Goal: Information Seeking & Learning: Learn about a topic

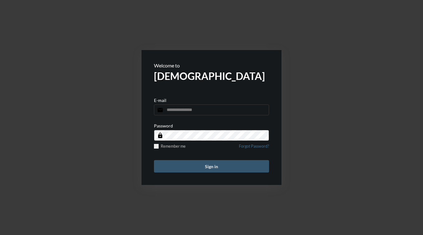
type input "**********"
click at [213, 168] on button "Sign in" at bounding box center [211, 166] width 115 height 12
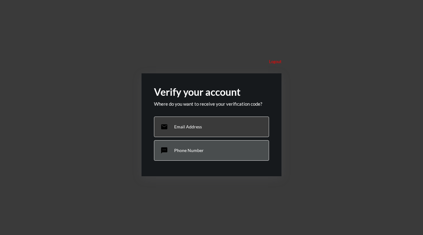
click at [199, 148] on p "Phone Number" at bounding box center [189, 150] width 30 height 5
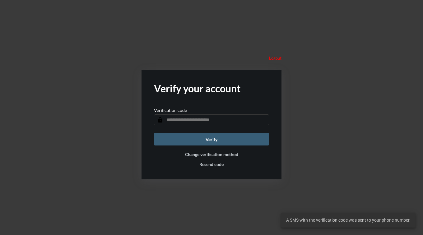
click at [196, 121] on input "text" at bounding box center [211, 120] width 115 height 11
type input "******"
click at [226, 141] on button "Verify" at bounding box center [211, 139] width 115 height 12
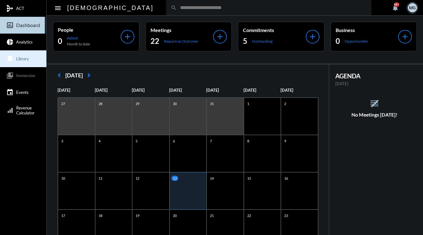
click at [22, 57] on span "Library" at bounding box center [22, 58] width 13 height 5
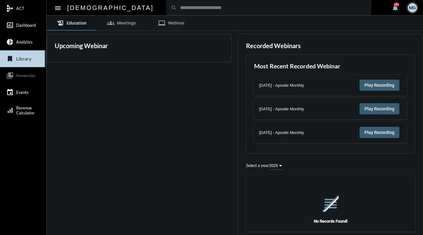
click at [76, 23] on link "history_edu Education" at bounding box center [72, 23] width 50 height 15
click at [277, 165] on span "2025" at bounding box center [273, 165] width 9 height 5
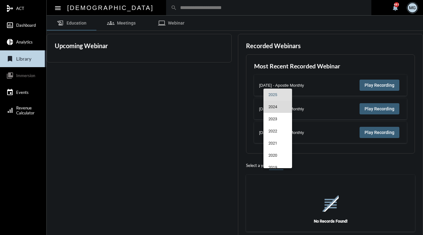
click at [277, 105] on span "2024" at bounding box center [278, 107] width 19 height 12
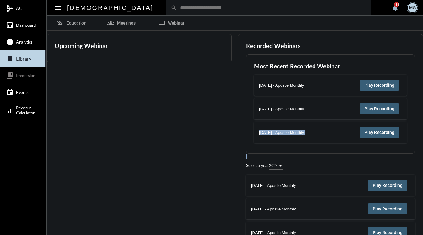
drag, startPoint x: 421, startPoint y: 96, endPoint x: 423, endPoint y: 155, distance: 59.2
click at [423, 155] on html "mediation ACT insert_chart_outlined Dashboard pie_chart Analytics bookmark Libr…" at bounding box center [211, 117] width 423 height 235
click at [279, 165] on div at bounding box center [280, 166] width 3 height 2
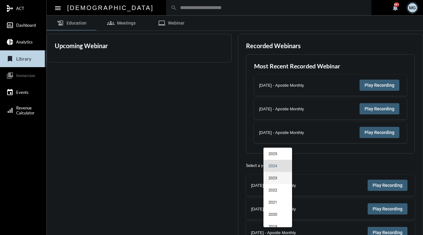
click at [280, 179] on span "2023" at bounding box center [278, 178] width 19 height 12
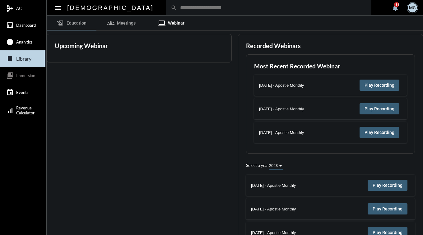
click at [178, 22] on link "computer Webinar" at bounding box center [171, 23] width 50 height 15
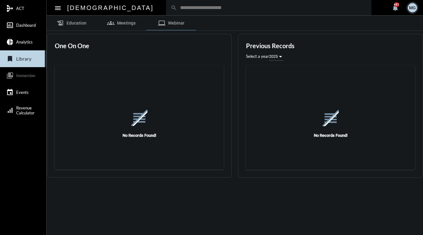
click at [282, 57] on div at bounding box center [280, 57] width 3 height 2
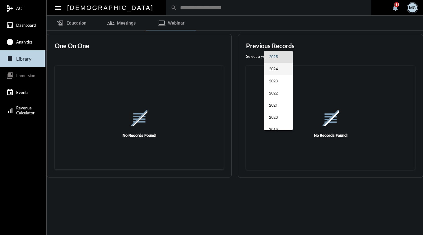
click at [280, 69] on span "2024" at bounding box center [278, 69] width 19 height 12
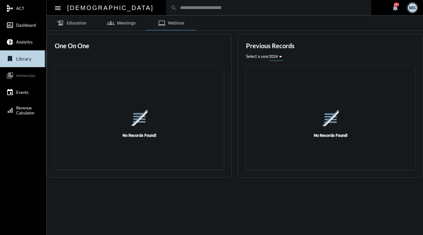
click at [281, 57] on div at bounding box center [280, 57] width 3 height 2
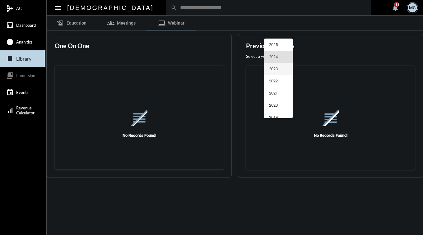
click at [281, 72] on span "2023" at bounding box center [278, 69] width 19 height 12
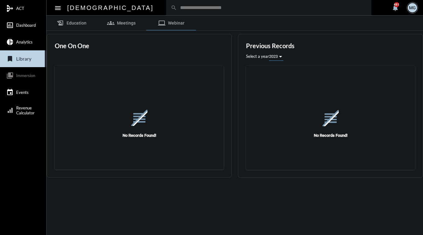
click at [281, 57] on div at bounding box center [280, 57] width 3 height 2
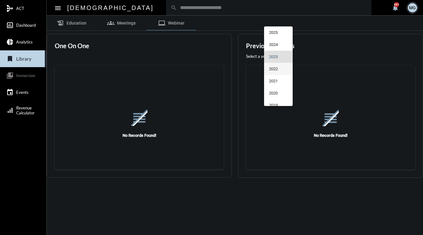
click at [277, 72] on span "2022" at bounding box center [278, 69] width 19 height 12
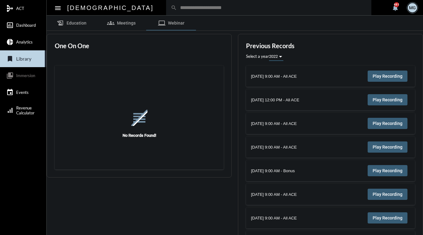
click at [337, 151] on div "July 5, 2022 9:00 AM - All ACE Play Recording" at bounding box center [330, 147] width 159 height 11
click at [77, 26] on link "history_edu Education" at bounding box center [72, 23] width 50 height 15
